Goal: Task Accomplishment & Management: Manage account settings

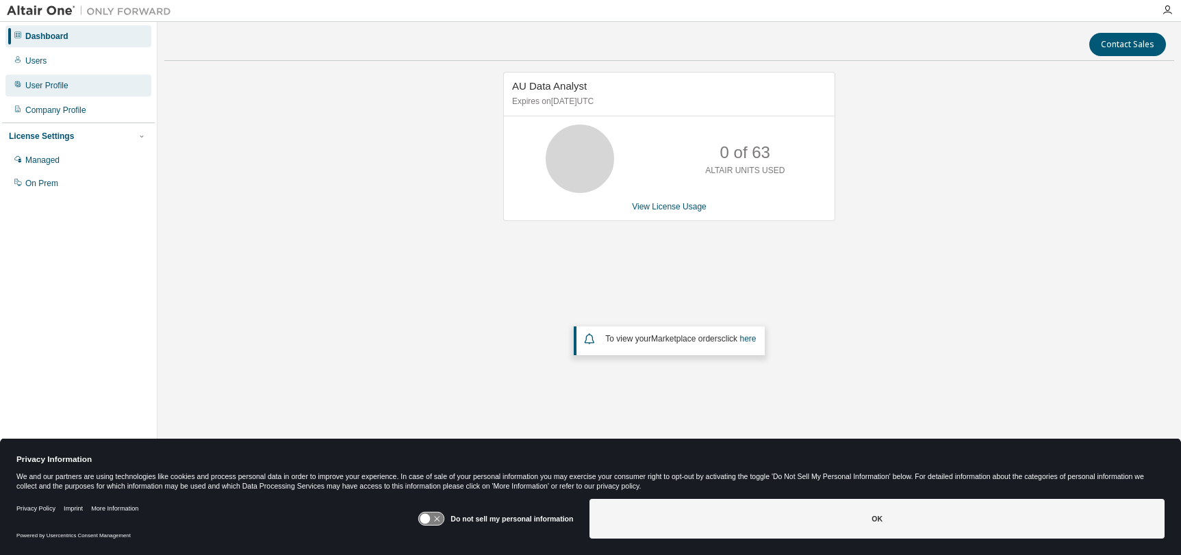
click at [38, 84] on div "User Profile" at bounding box center [46, 85] width 43 height 11
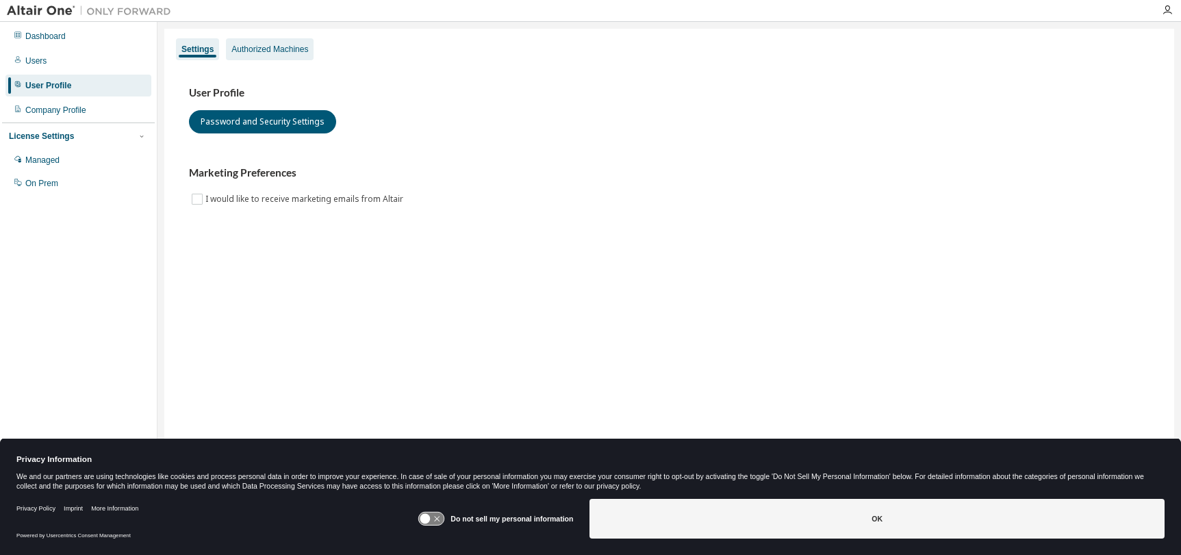
click at [264, 49] on div "Authorized Machines" at bounding box center [269, 49] width 77 height 11
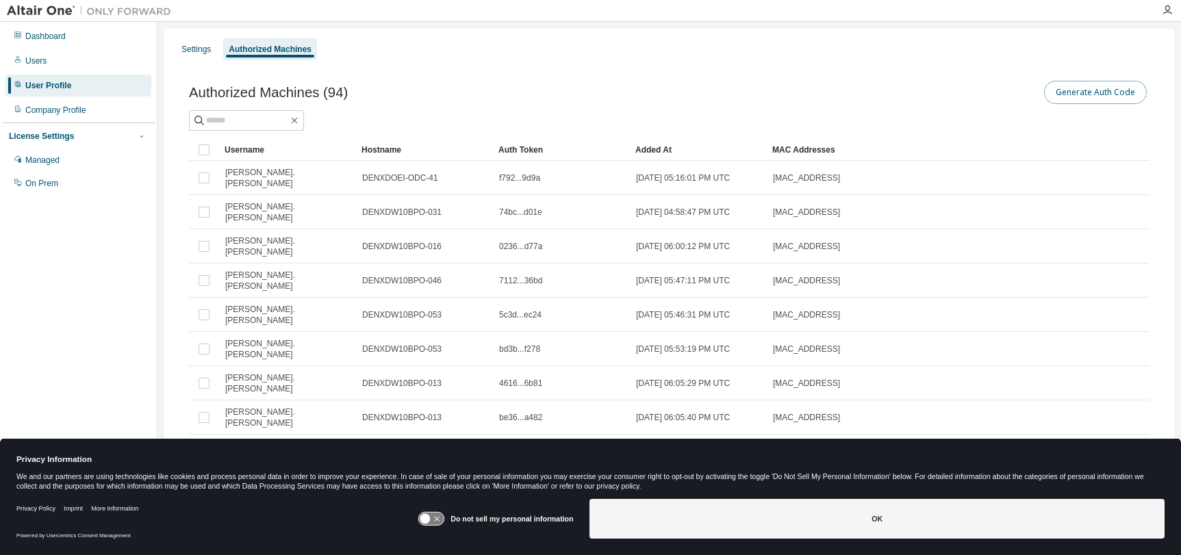
click at [1060, 88] on button "Generate Auth Code" at bounding box center [1095, 92] width 103 height 23
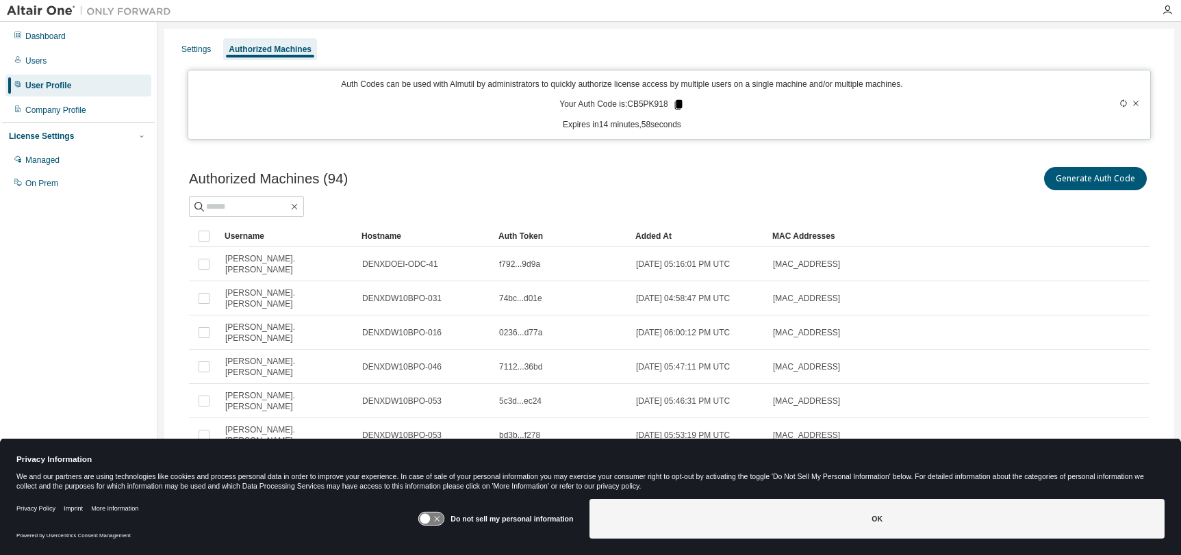
click at [674, 104] on icon at bounding box center [678, 105] width 8 height 10
click at [463, 550] on div "Privacy Policy Imprint More Information Powered by Usercentrics Consent Managem…" at bounding box center [590, 525] width 1181 height 62
